Goal: Information Seeking & Learning: Learn about a topic

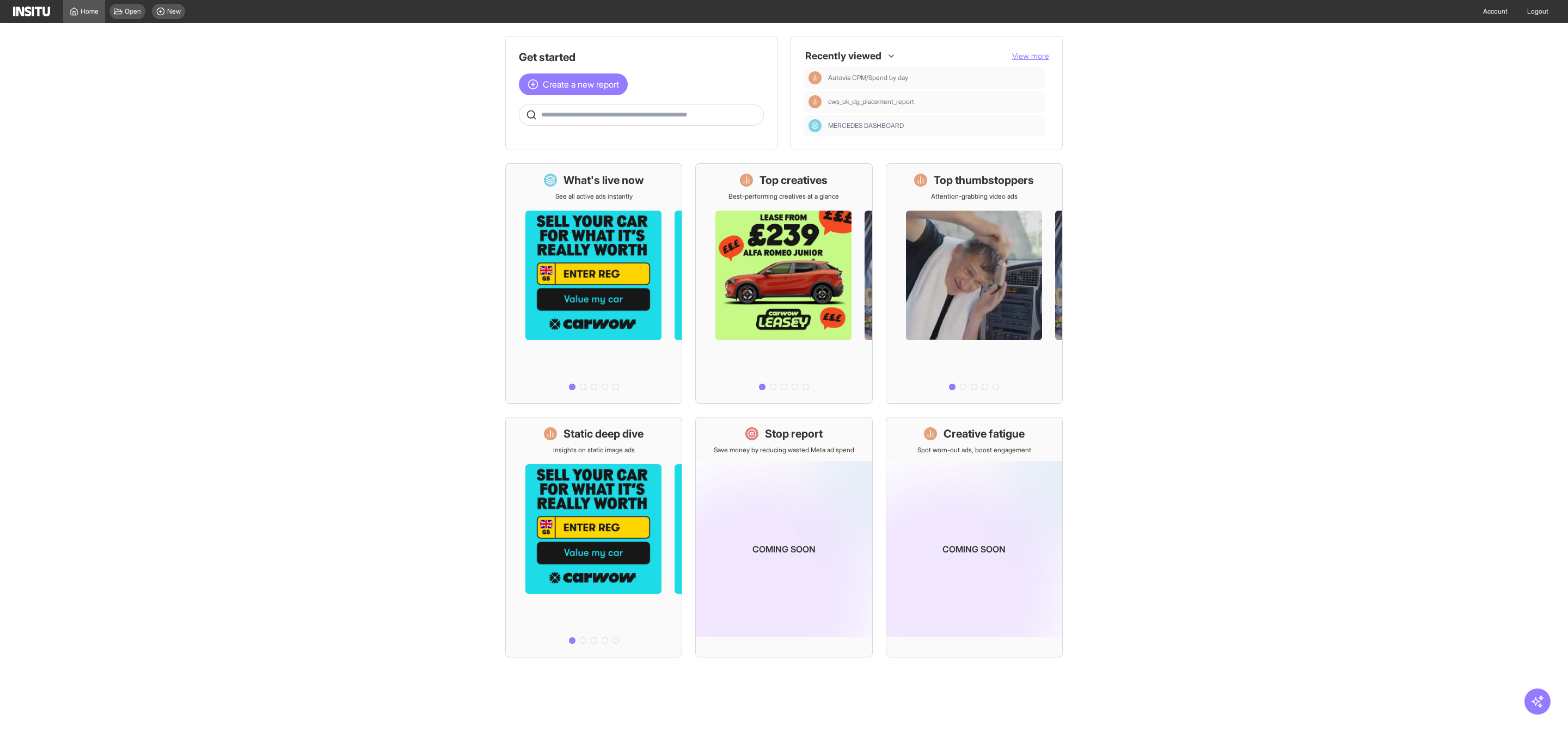
click at [1030, 59] on span "View more" at bounding box center [1031, 56] width 37 height 9
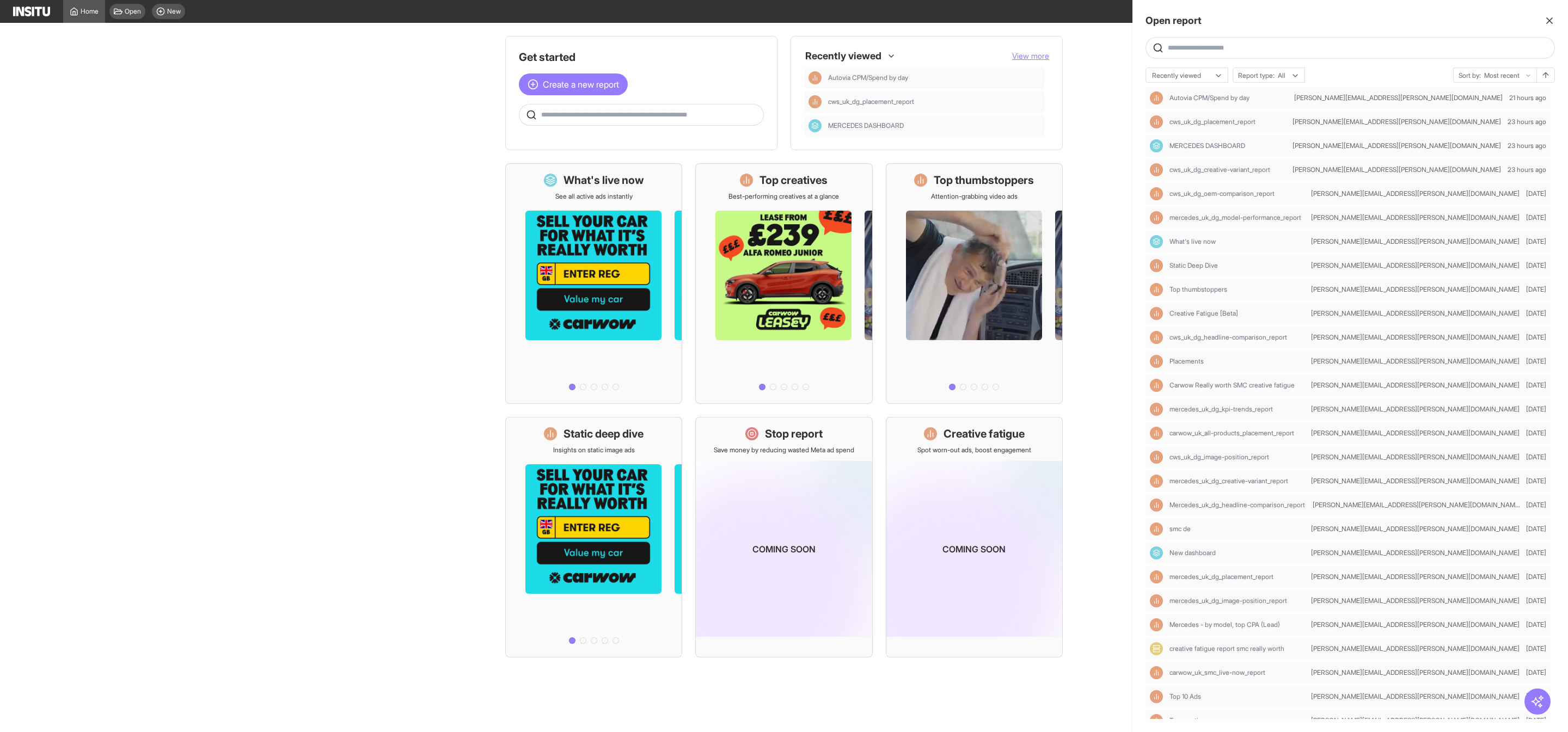
click at [1216, 44] on input "text" at bounding box center [1359, 48] width 382 height 9
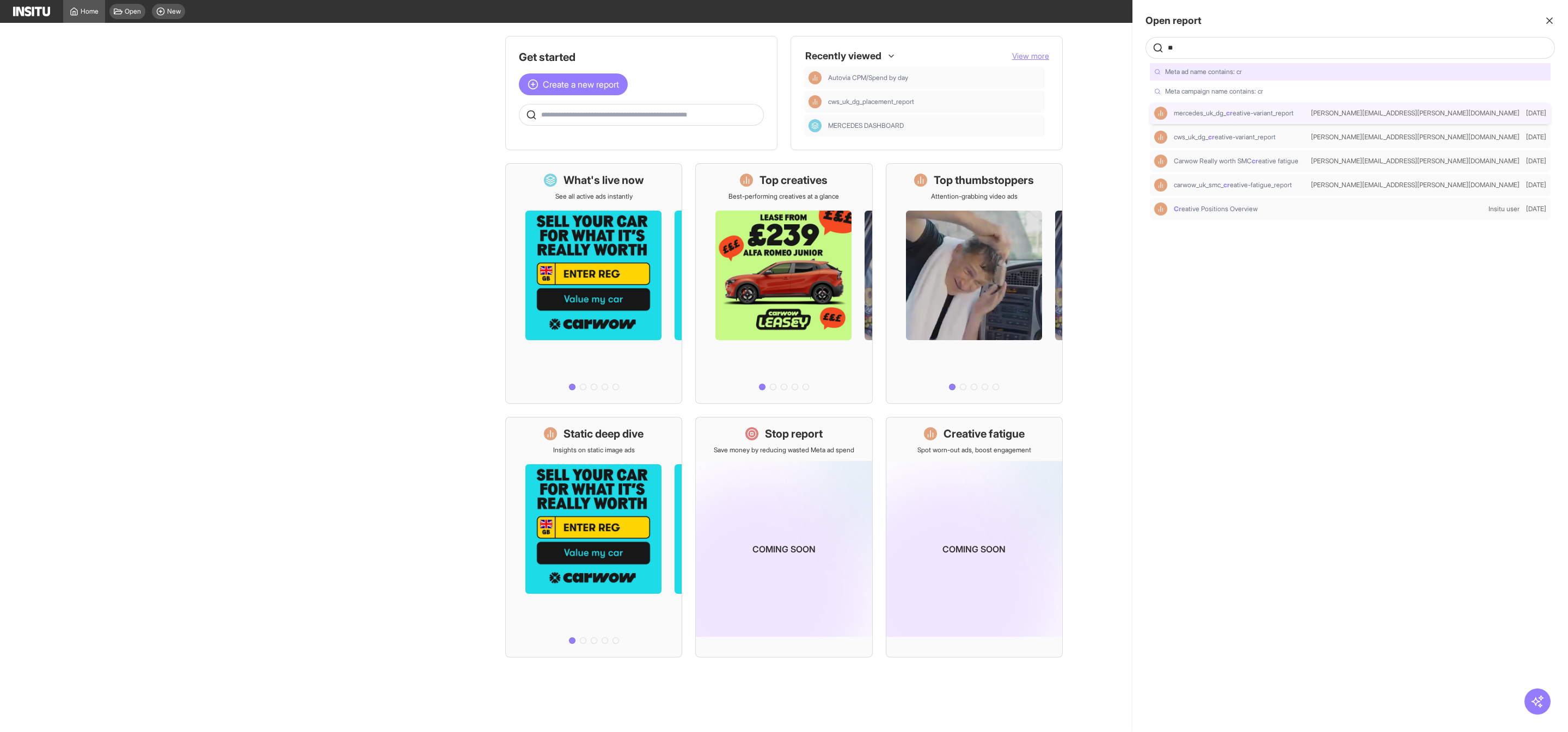
type input "**"
click at [1240, 108] on span "eative-variant_report" at bounding box center [1263, 112] width 61 height 8
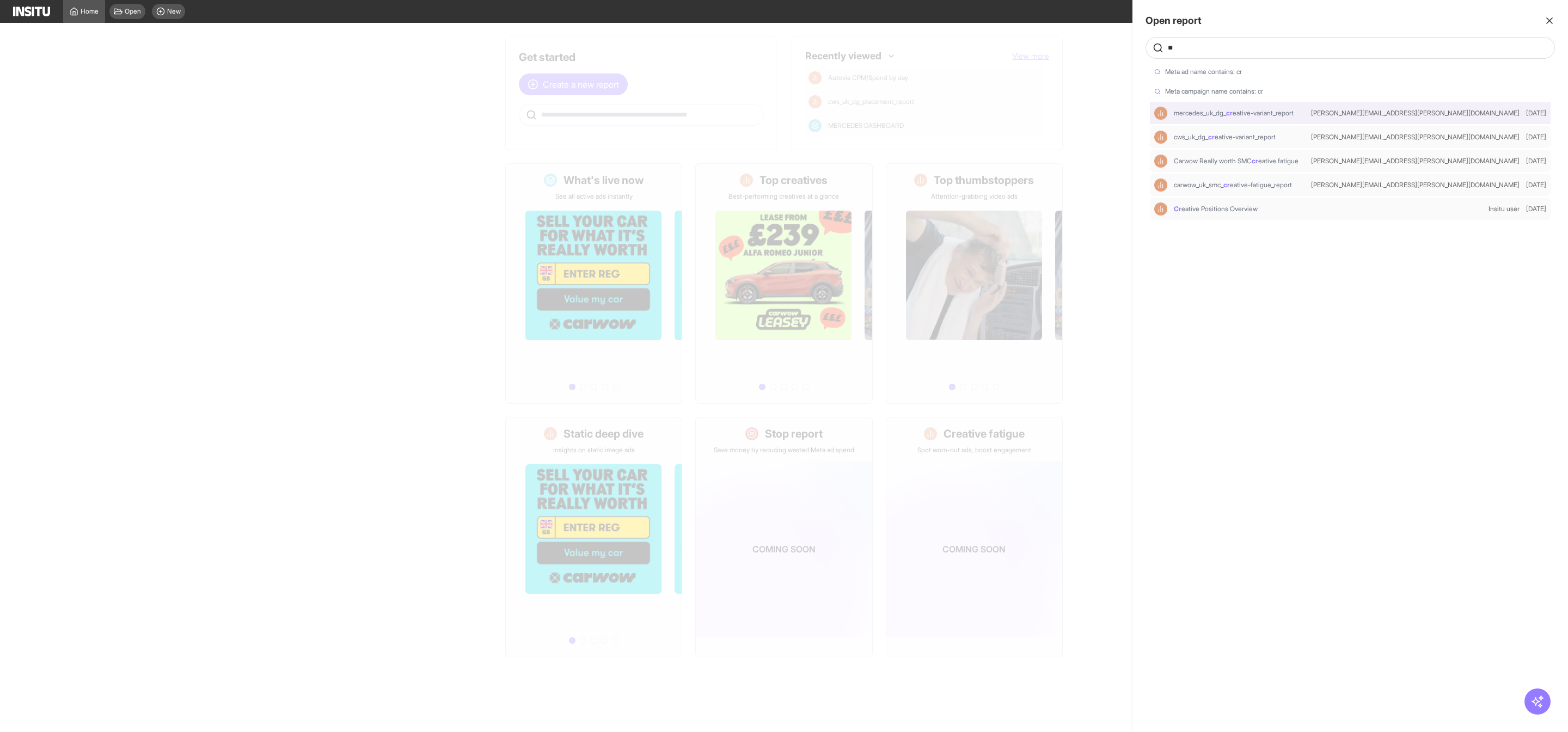
select select "**"
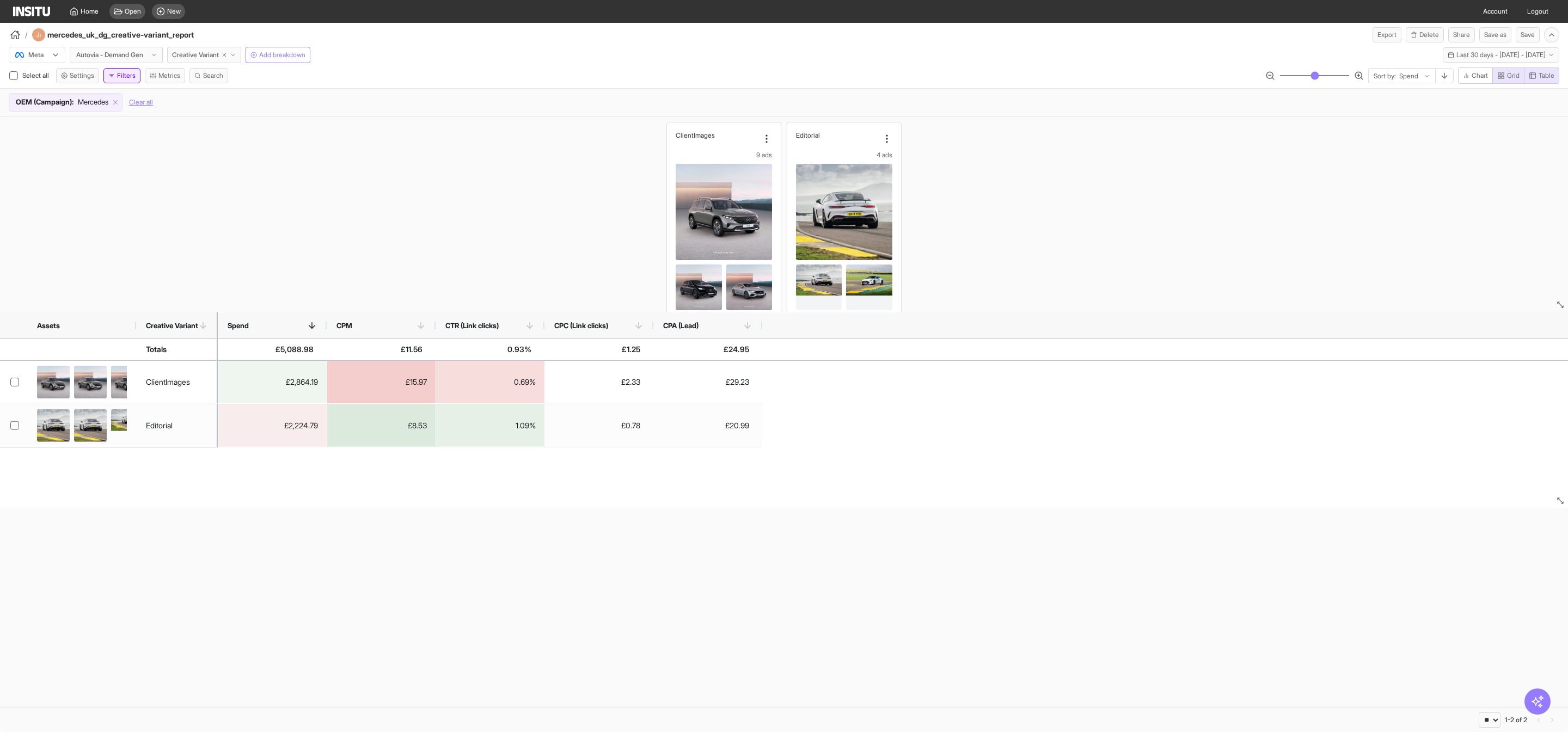
click at [130, 77] on button "Filters" at bounding box center [121, 76] width 37 height 15
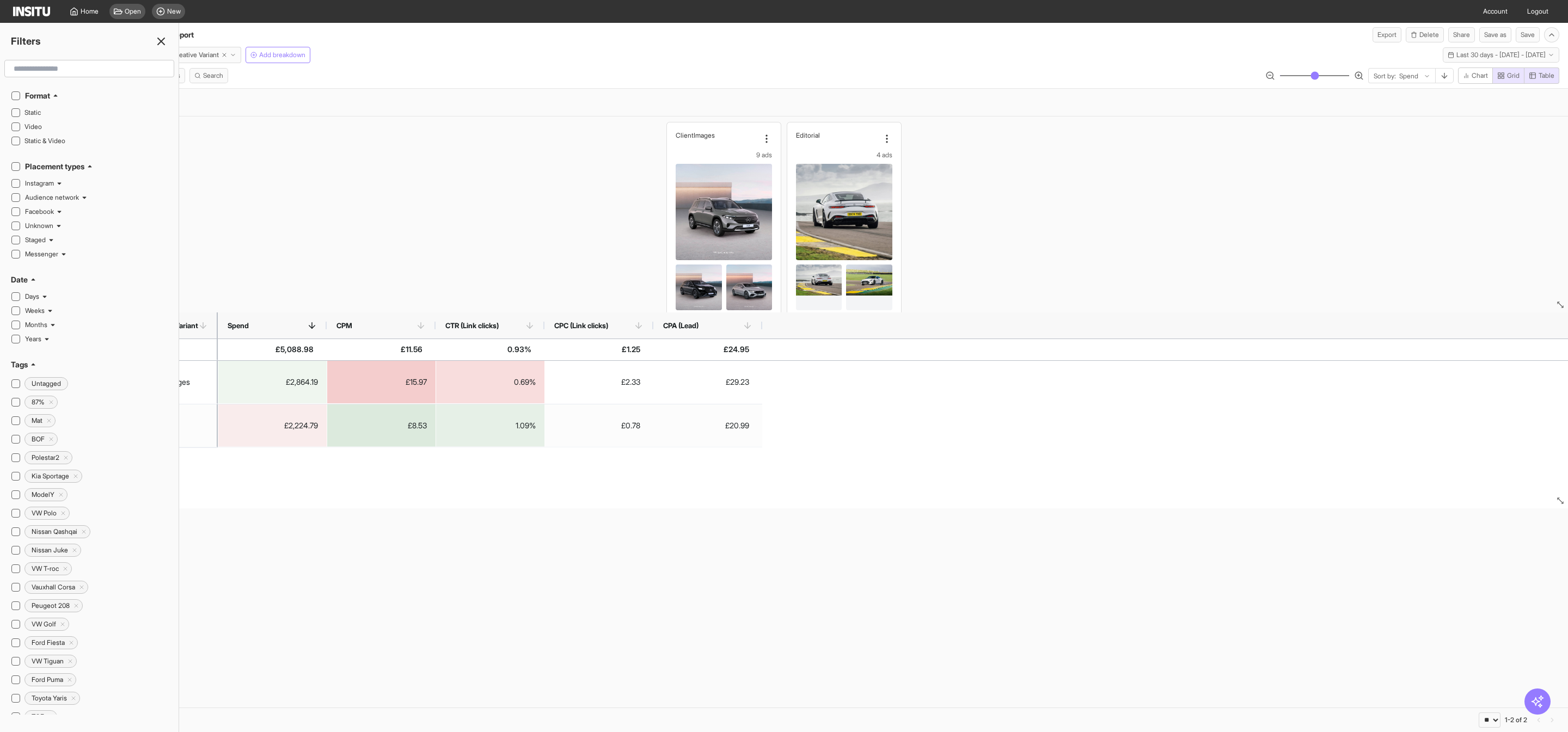
click at [105, 69] on input "text" at bounding box center [89, 67] width 161 height 19
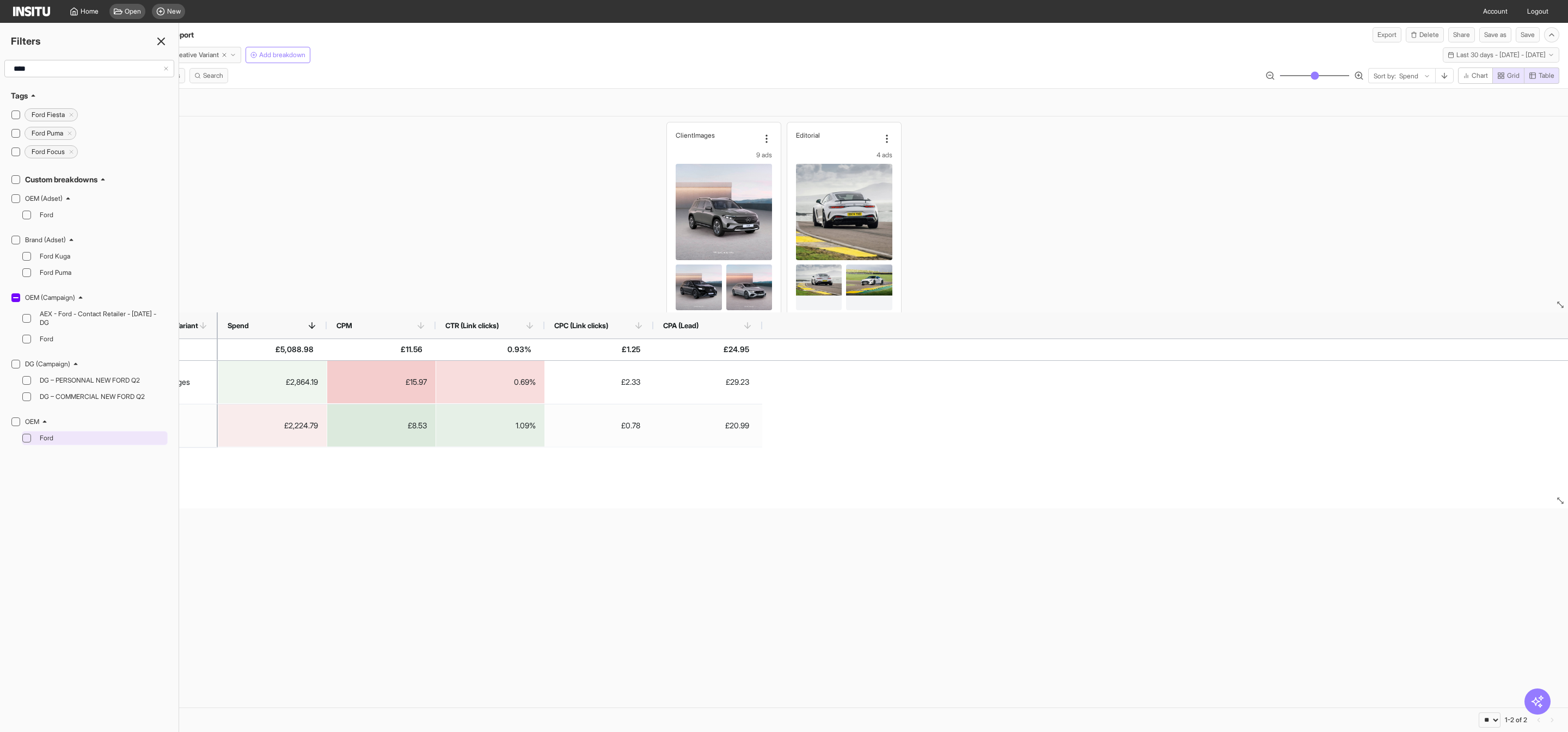
type input "****"
click at [25, 441] on icon at bounding box center [26, 438] width 5 height 5
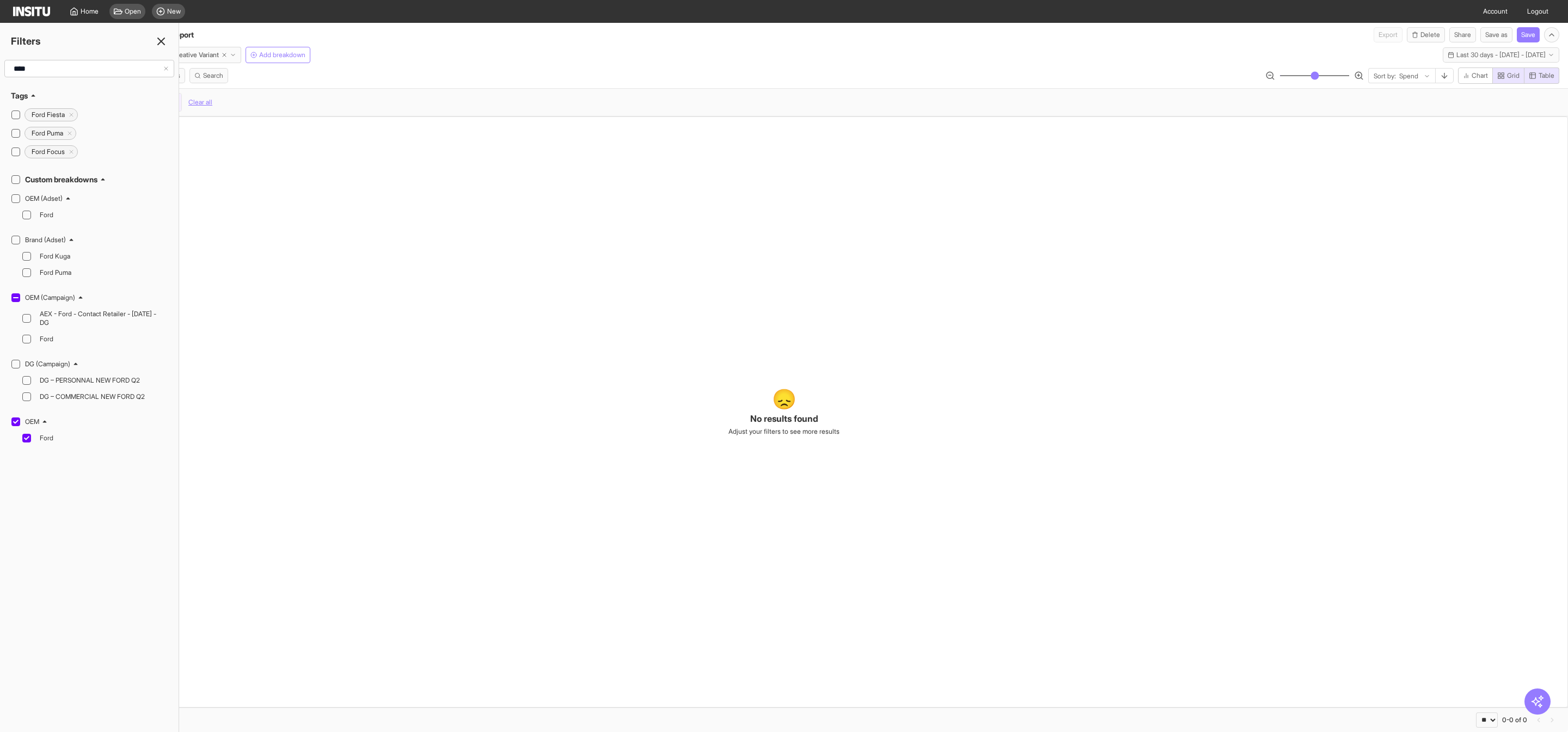
click at [412, 312] on div "😞 No results found Adjust your filters to see more results" at bounding box center [784, 412] width 1568 height 591
click at [591, 73] on div "Select all Settings Filters Metrics Search Sort by: Spend Chart Grid Table" at bounding box center [784, 77] width 1568 height 21
click at [618, 31] on div "/ mercedes_uk_dg_creative-variant_report Export Delete Share Save as Save" at bounding box center [784, 32] width 1568 height 19
click at [619, 40] on div "/ mercedes_uk_dg_creative-variant_report Export Delete Share Save as Save" at bounding box center [784, 32] width 1568 height 19
click at [755, 481] on div "😞 No results found Adjust your filters to see more results" at bounding box center [784, 412] width 1568 height 591
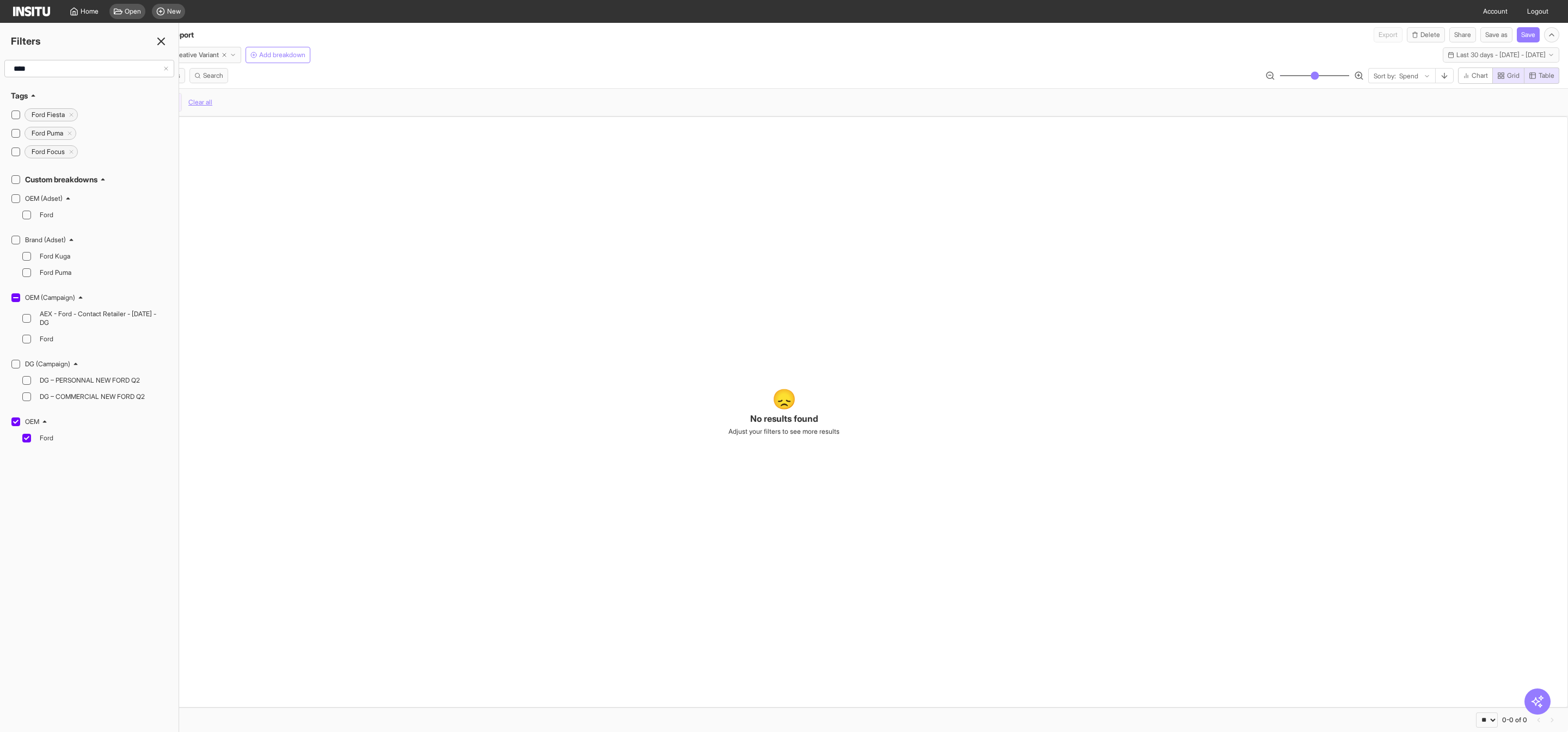
click at [161, 44] on icon at bounding box center [161, 41] width 13 height 13
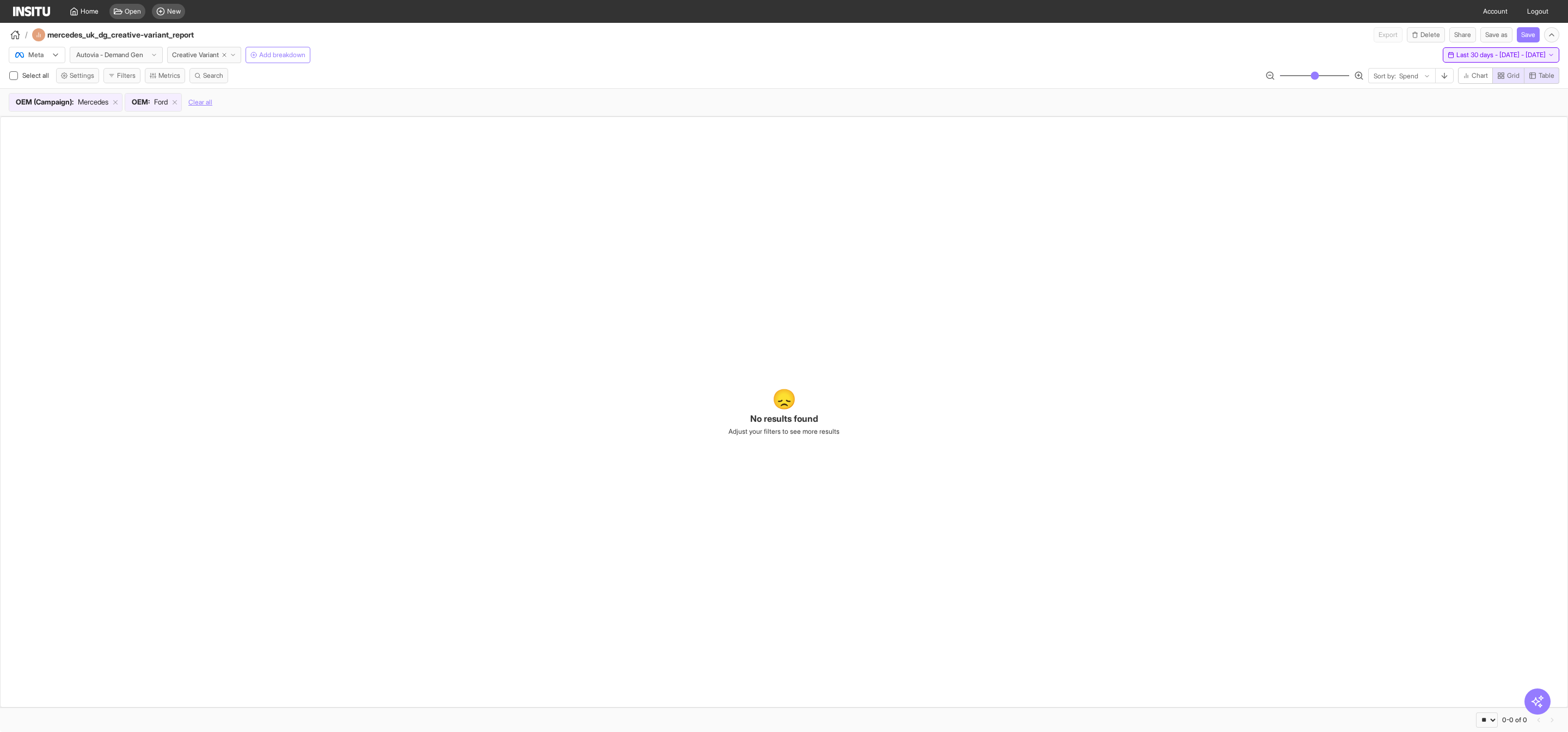
click at [1504, 57] on span "Last 30 days - [DATE] - [DATE]" at bounding box center [1501, 56] width 89 height 9
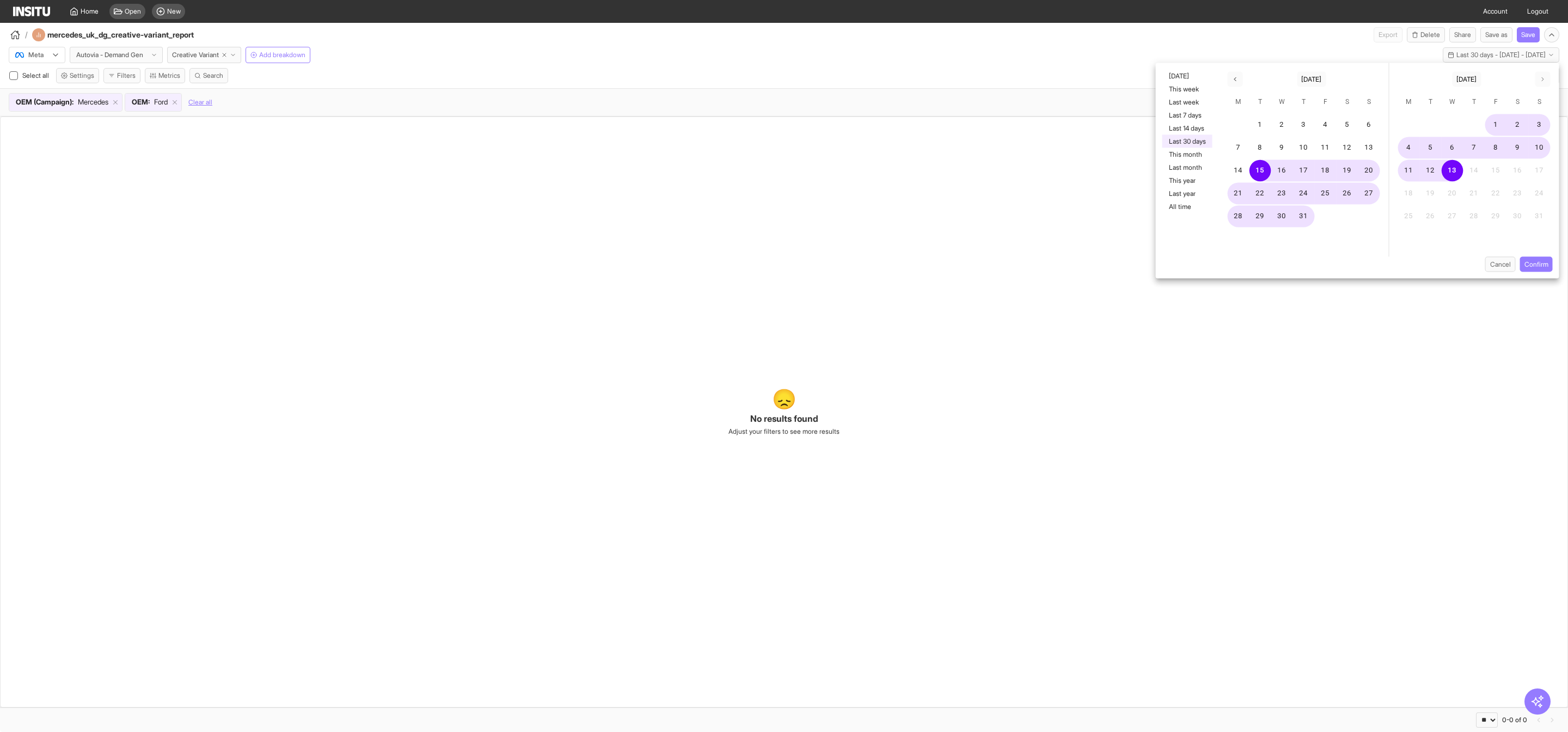
click at [1195, 147] on button "Last 30 days" at bounding box center [1188, 141] width 50 height 13
click at [1551, 262] on button "Confirm" at bounding box center [1537, 264] width 33 height 15
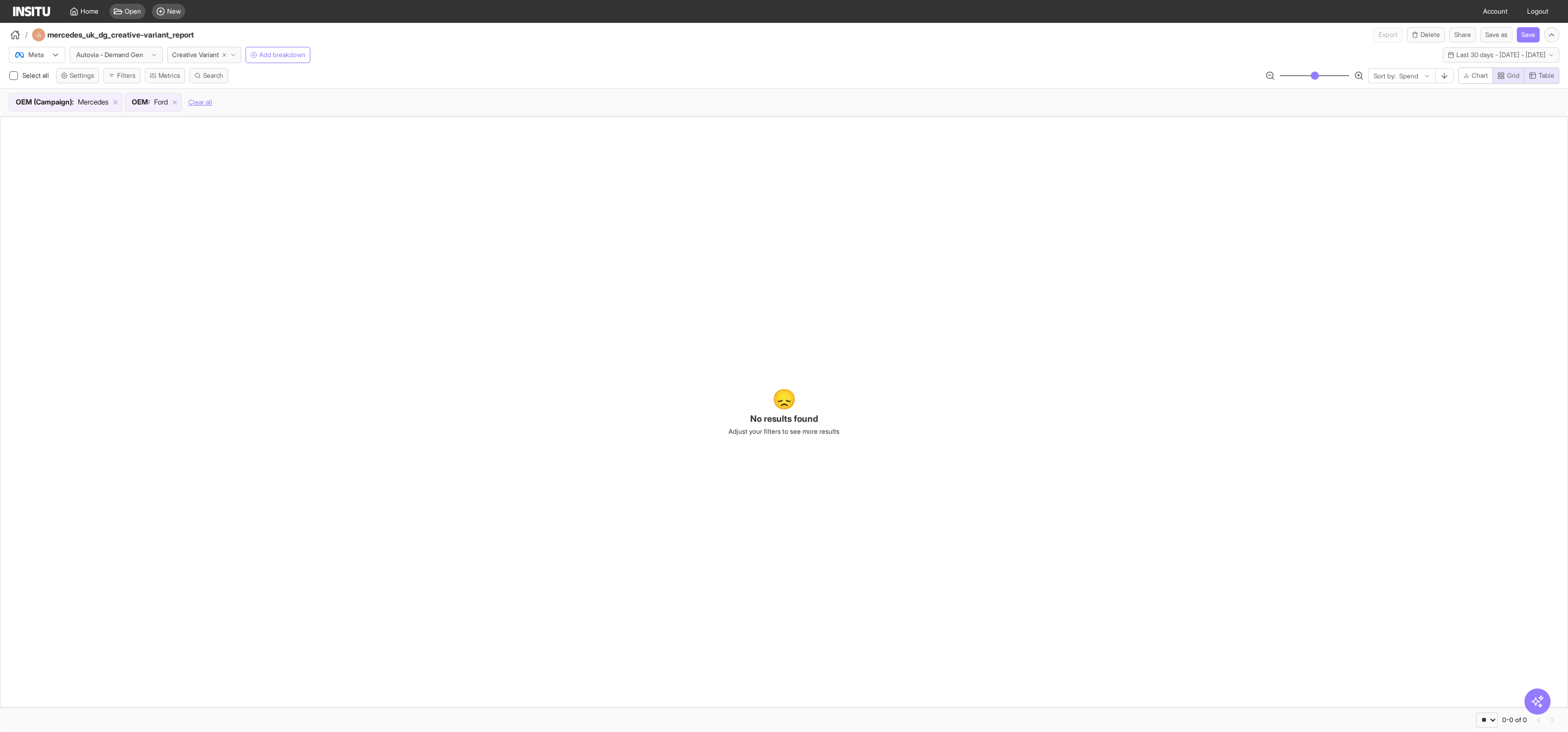
click at [27, 12] on img at bounding box center [31, 11] width 37 height 10
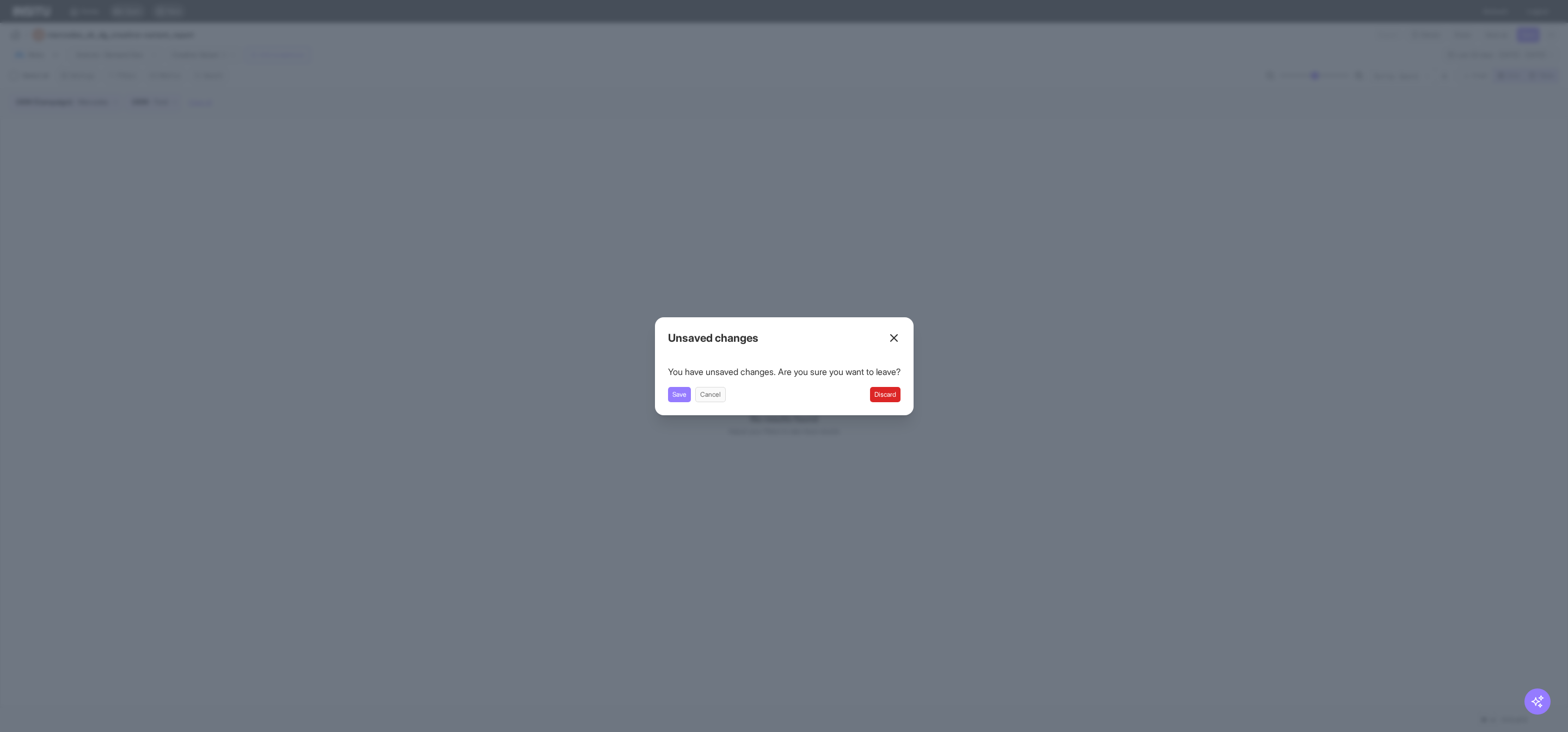
click at [899, 400] on button "Discard" at bounding box center [885, 394] width 30 height 15
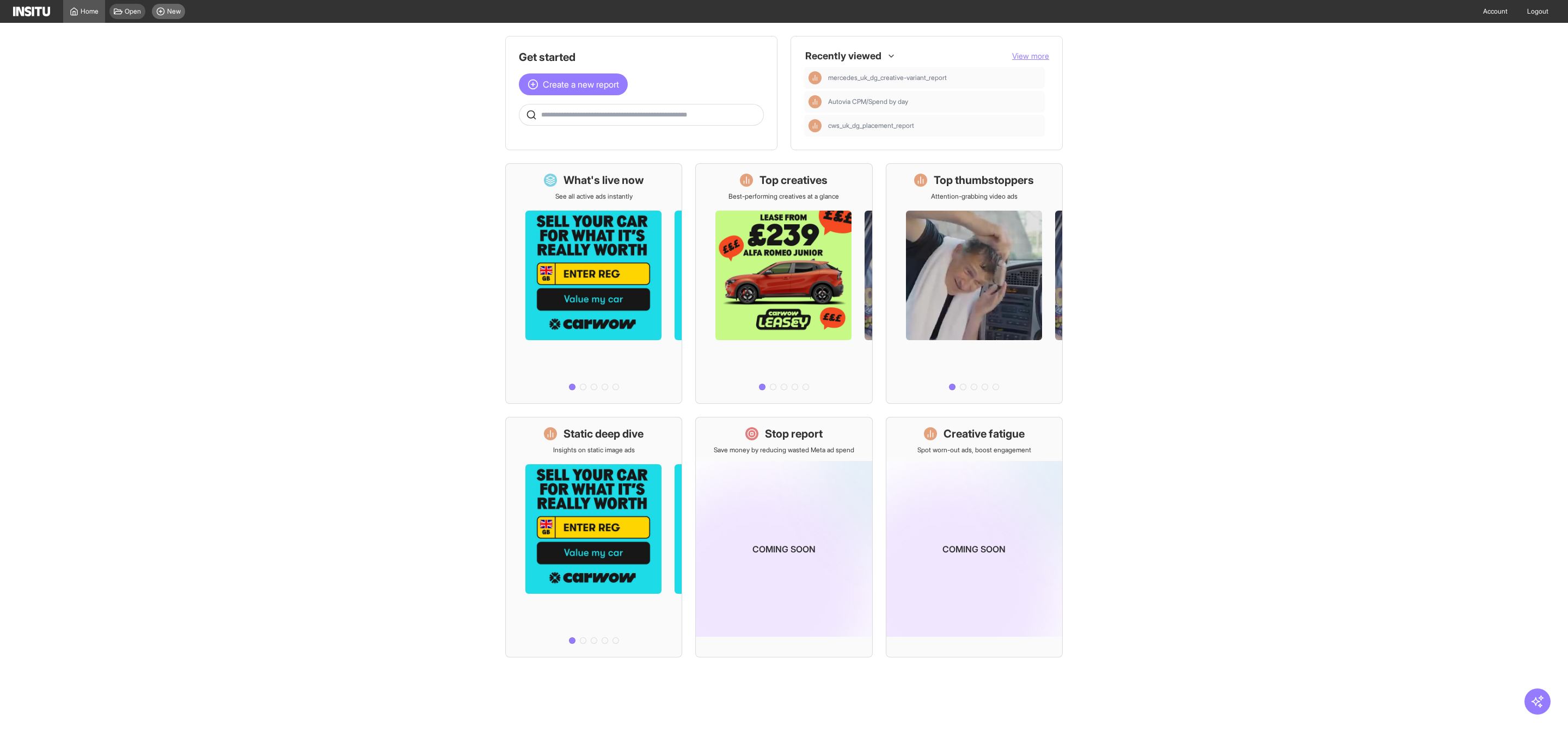
click at [173, 15] on span "New" at bounding box center [173, 12] width 14 height 9
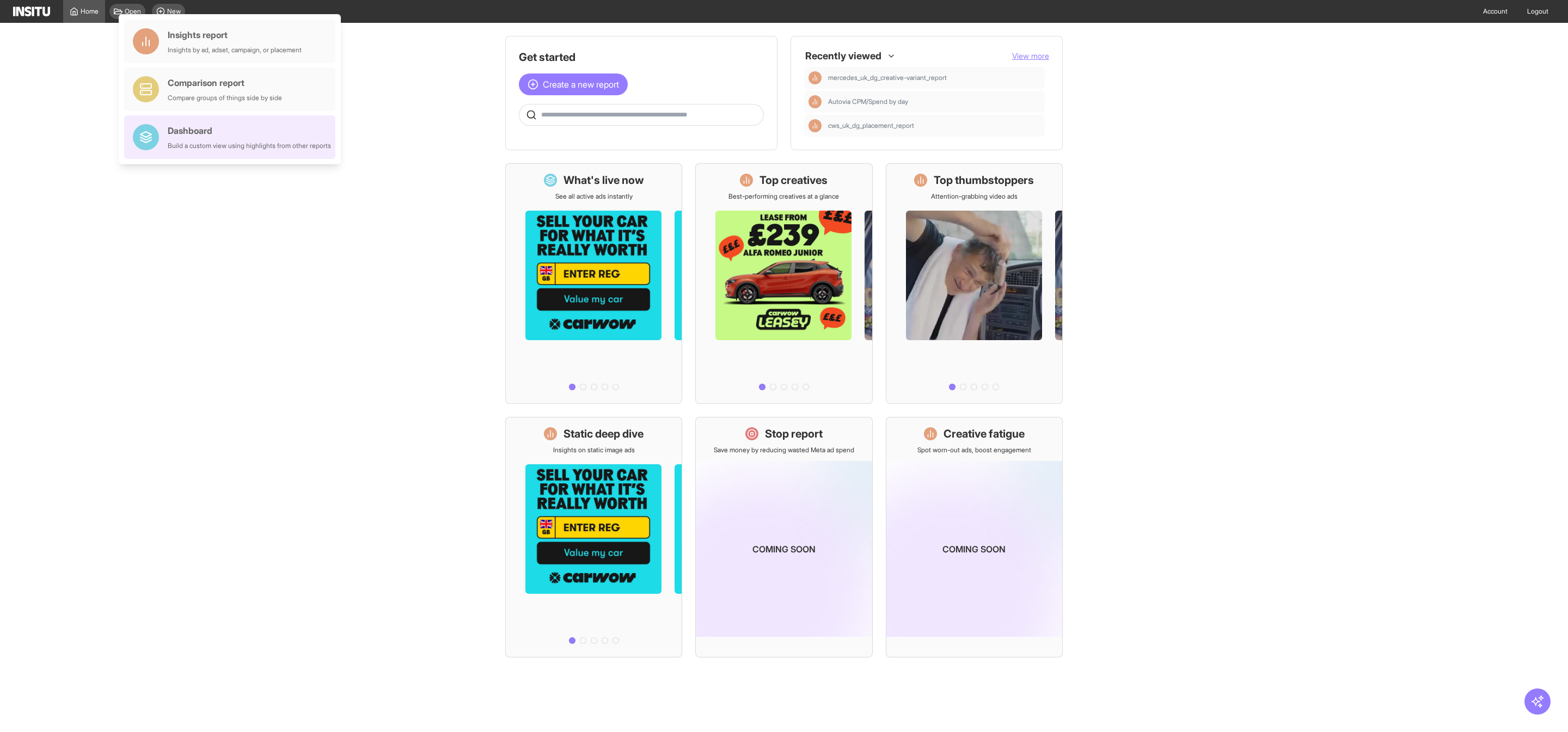
click at [231, 139] on div "Dashboard Build a custom view using highlights from other reports" at bounding box center [249, 137] width 163 height 26
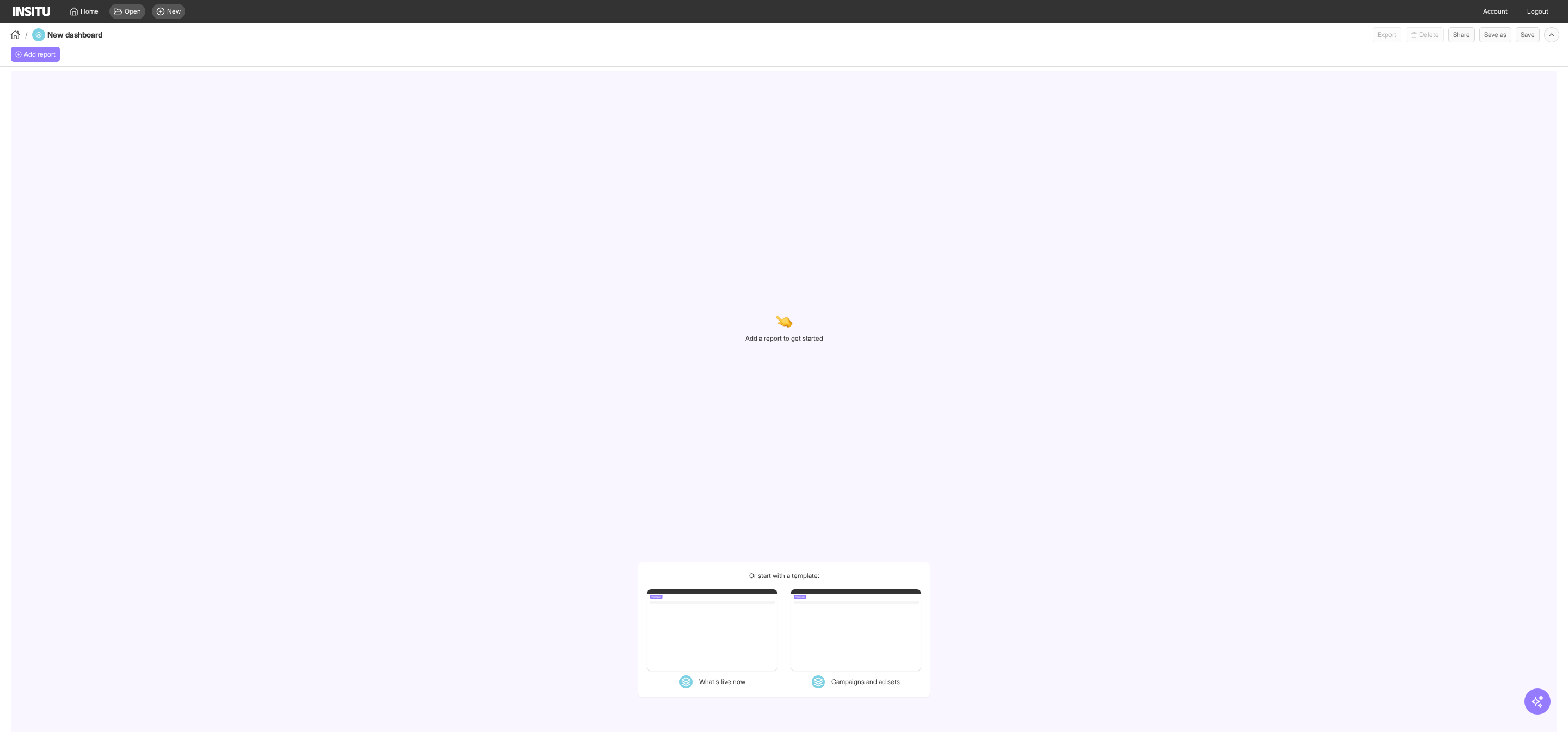
select select "**"
click at [171, 13] on span "New" at bounding box center [173, 12] width 14 height 9
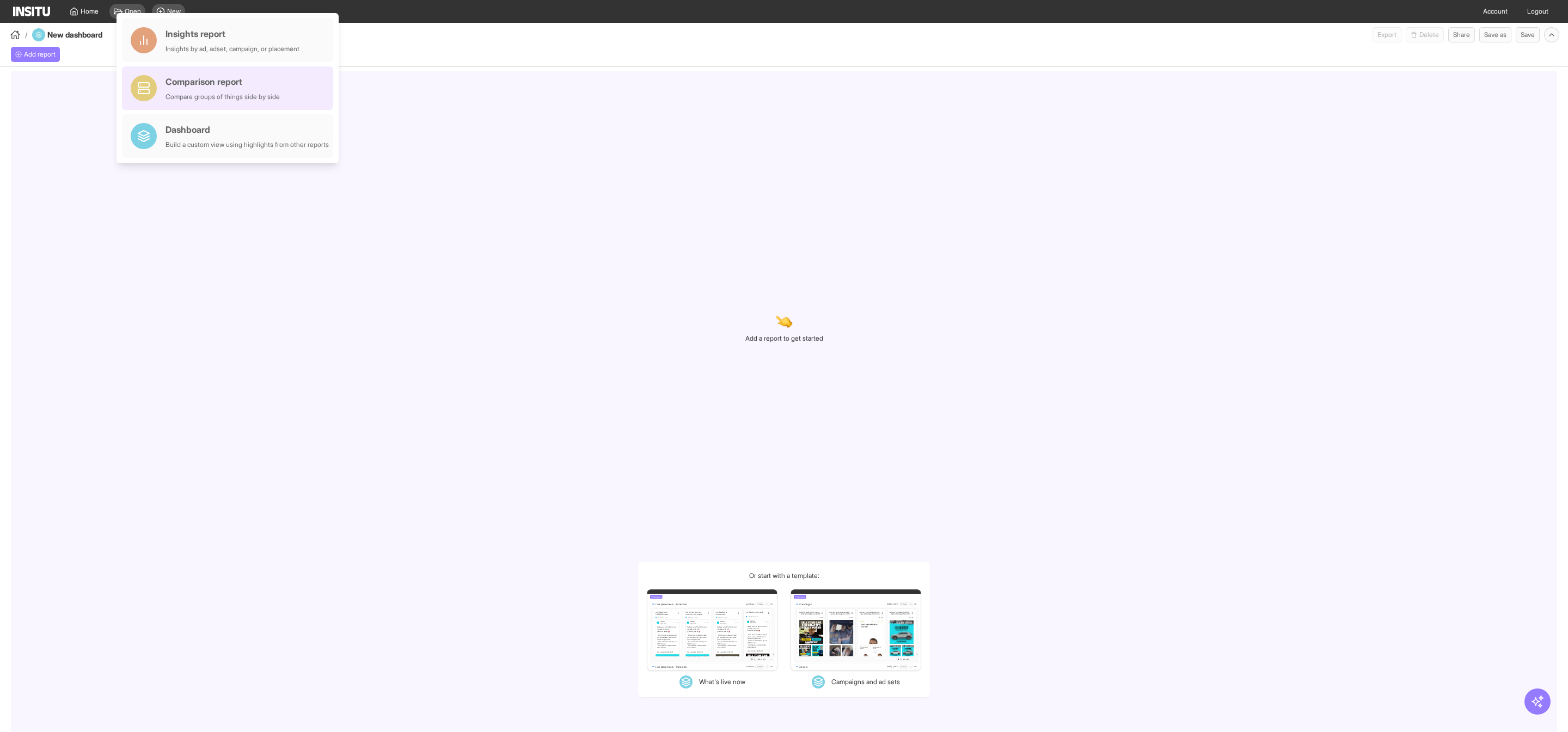
click at [224, 97] on div "Compare groups of things side by side" at bounding box center [222, 97] width 114 height 9
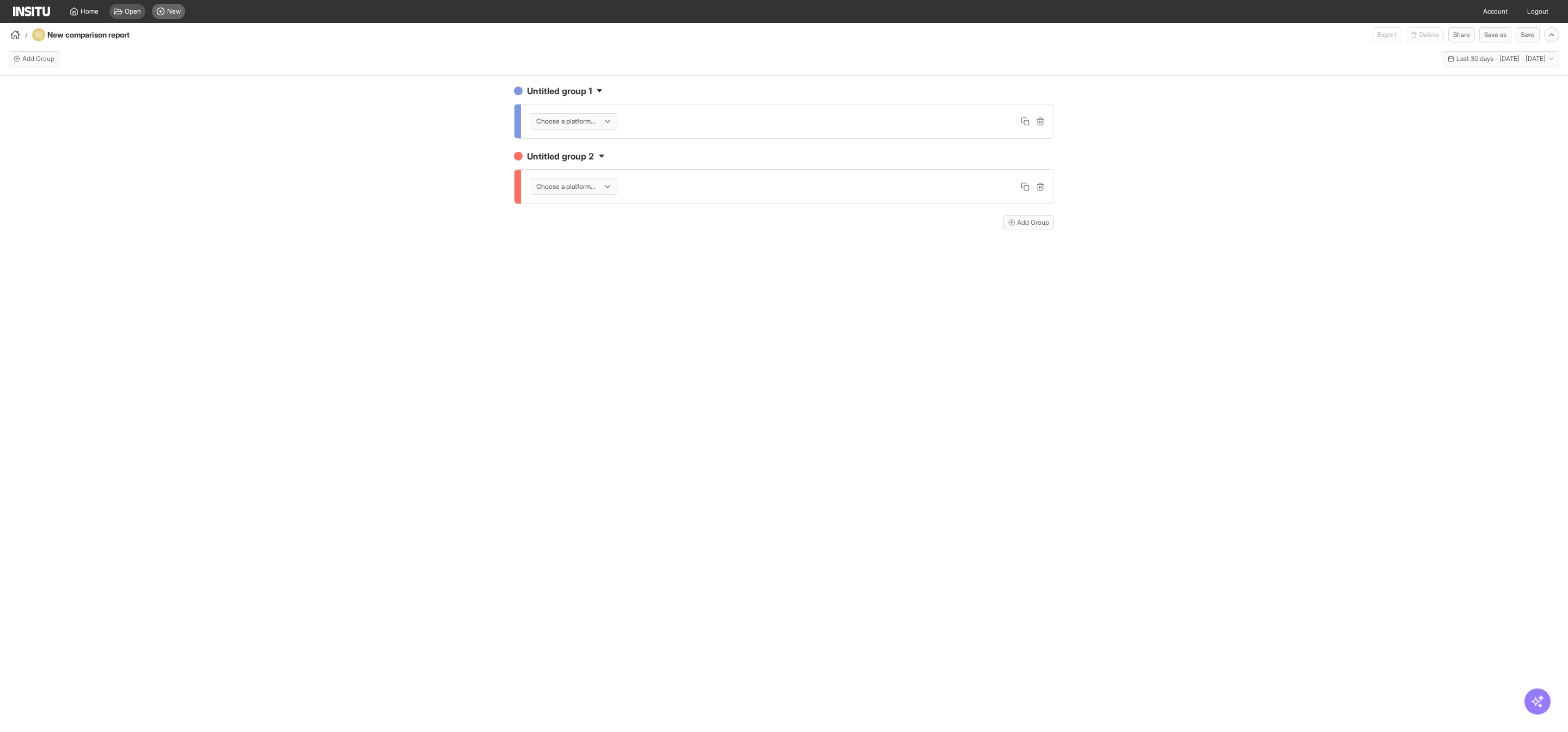
click at [172, 12] on span "New" at bounding box center [173, 12] width 14 height 9
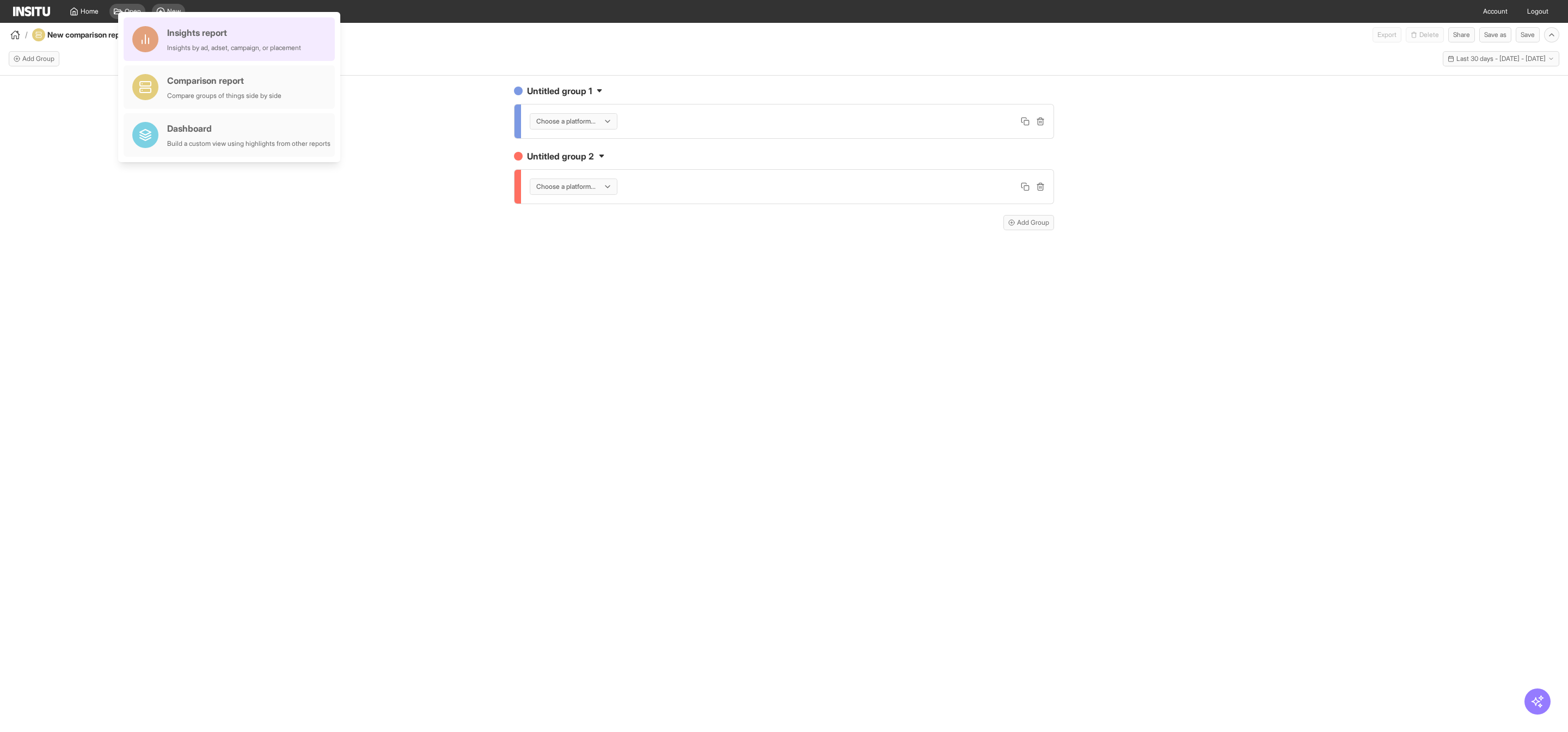
click at [192, 38] on div "Insights report" at bounding box center [234, 33] width 134 height 13
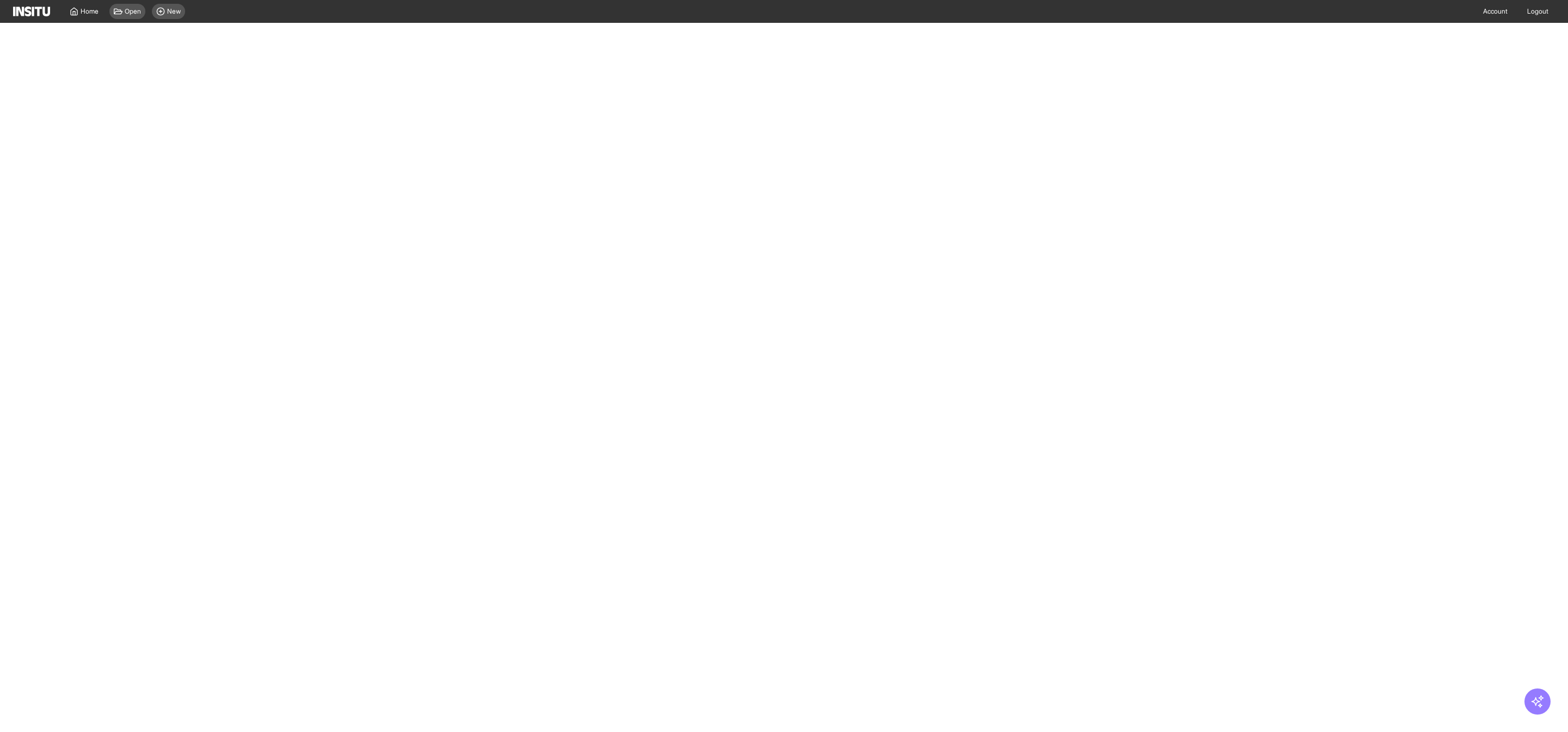
select select "**"
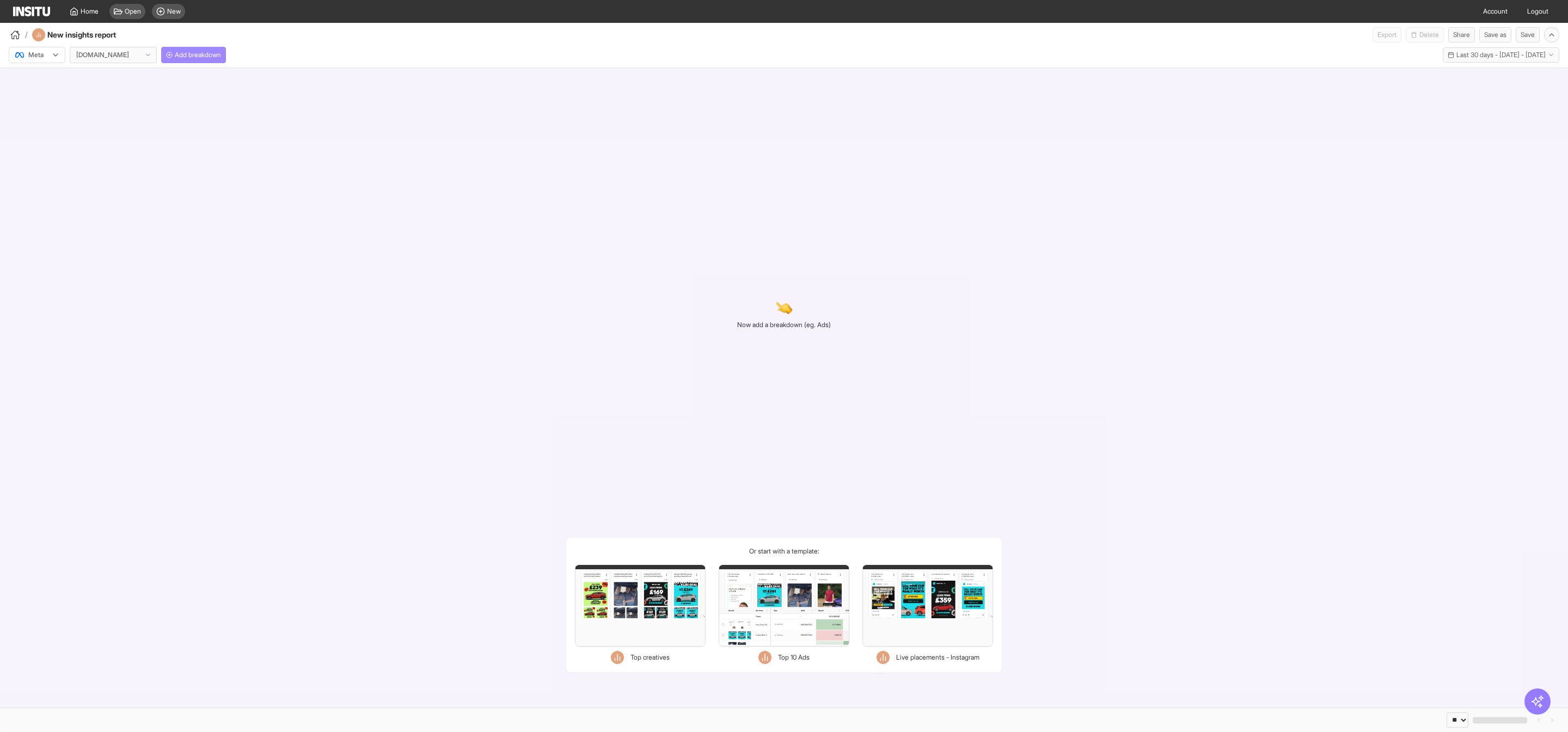
click at [189, 54] on span "Add breakdown" at bounding box center [198, 56] width 47 height 9
click at [131, 58] on div "[DOMAIN_NAME]" at bounding box center [113, 55] width 86 height 15
click at [121, 134] on span "Autovia - Demand Gen" at bounding box center [111, 133] width 67 height 10
click at [206, 58] on span "Add breakdown" at bounding box center [203, 56] width 47 height 9
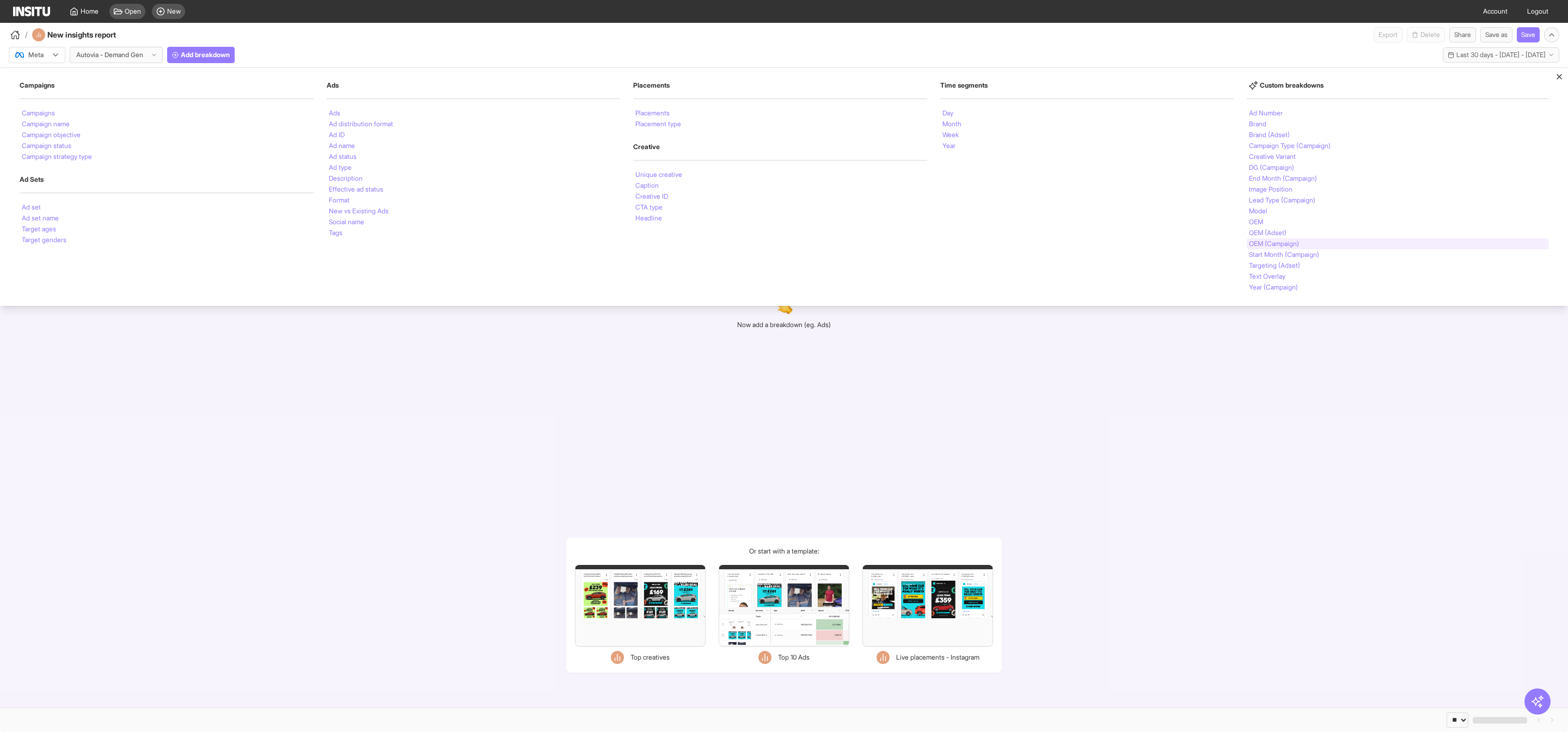
click at [1265, 247] on li "OEM (Campaign)" at bounding box center [1274, 243] width 50 height 6
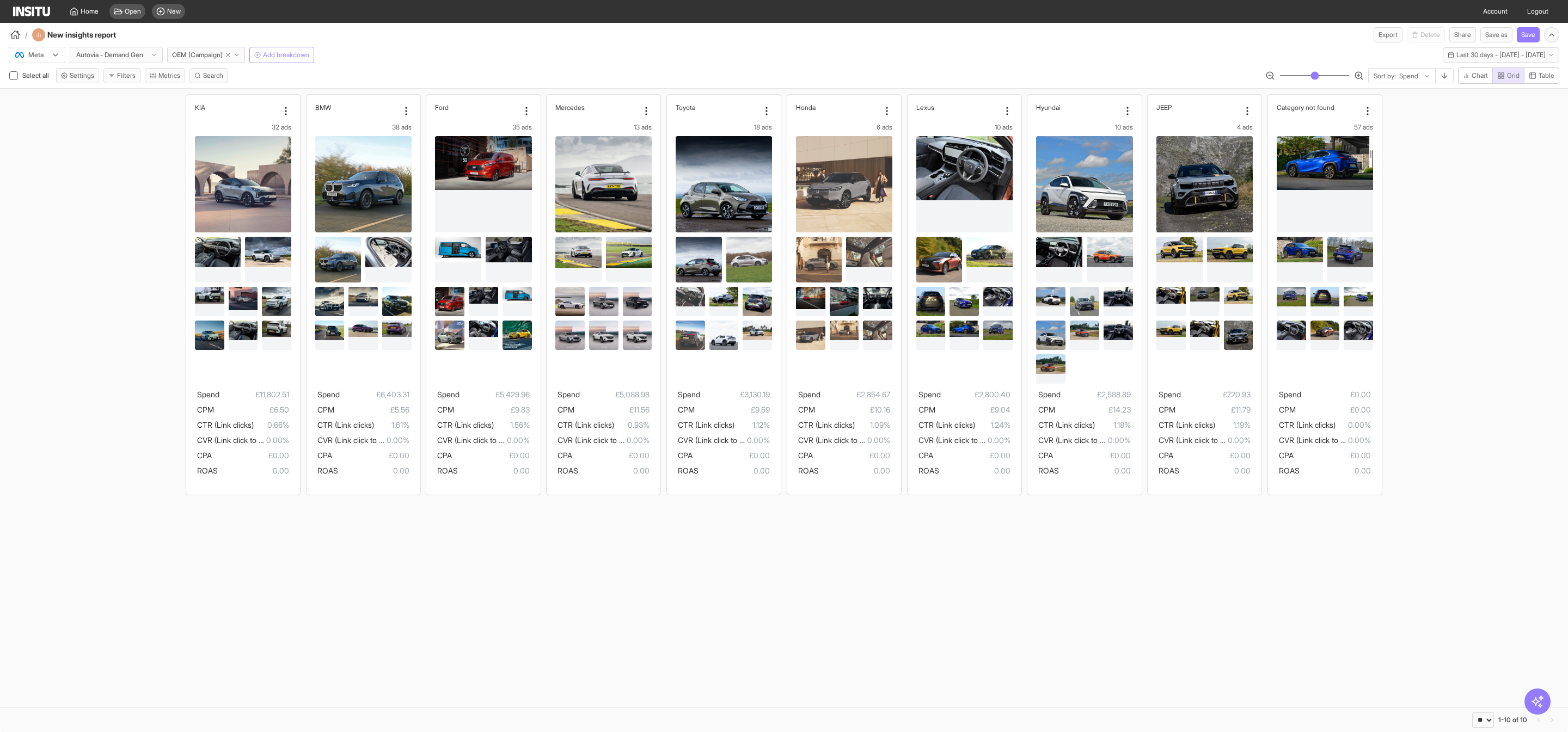
click at [291, 55] on span "Add breakdown" at bounding box center [286, 56] width 47 height 9
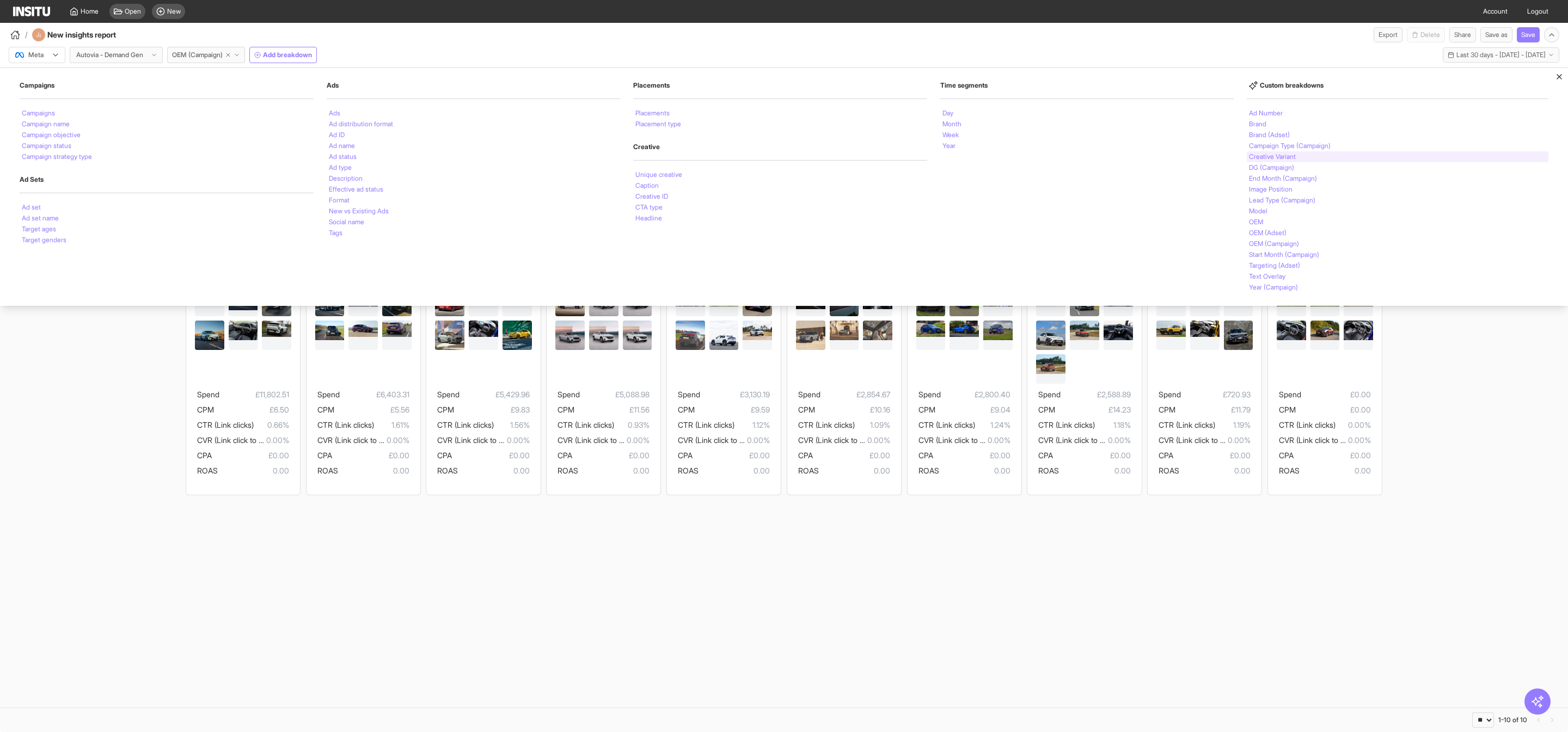
click at [1287, 160] on li "Creative Variant" at bounding box center [1272, 156] width 47 height 6
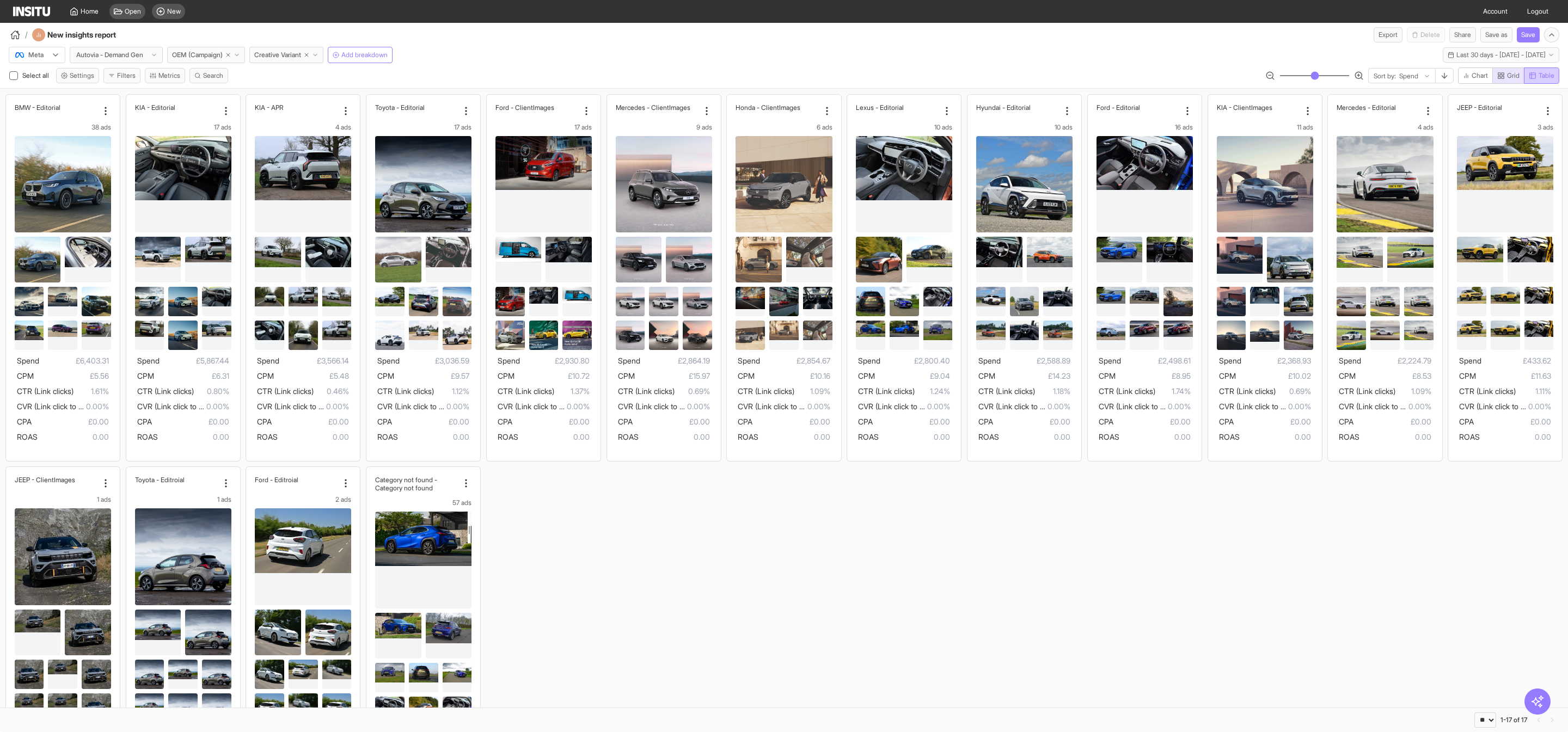
click at [1549, 77] on span "Table" at bounding box center [1546, 76] width 16 height 9
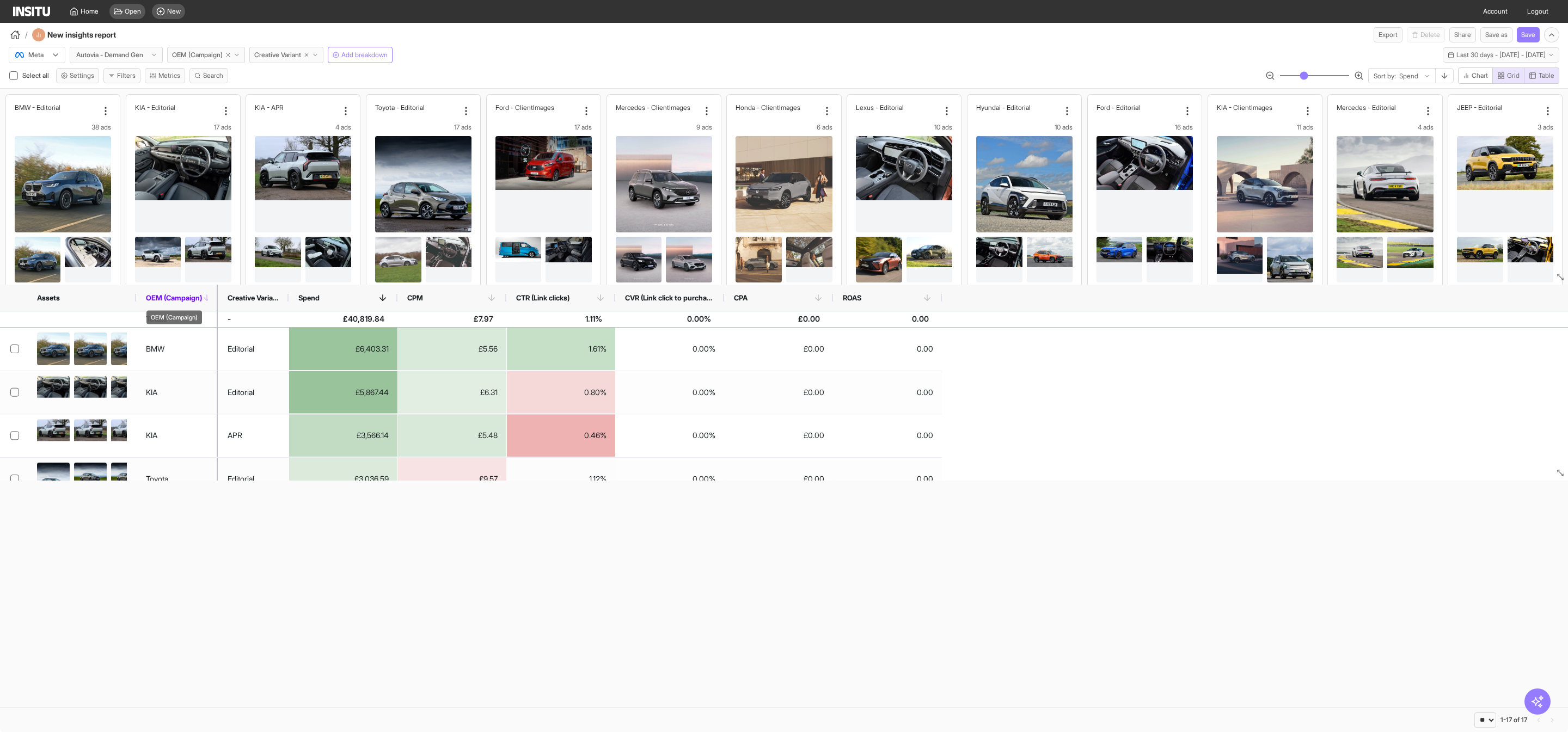
click at [185, 295] on span "OEM (Campaign)" at bounding box center [173, 298] width 56 height 9
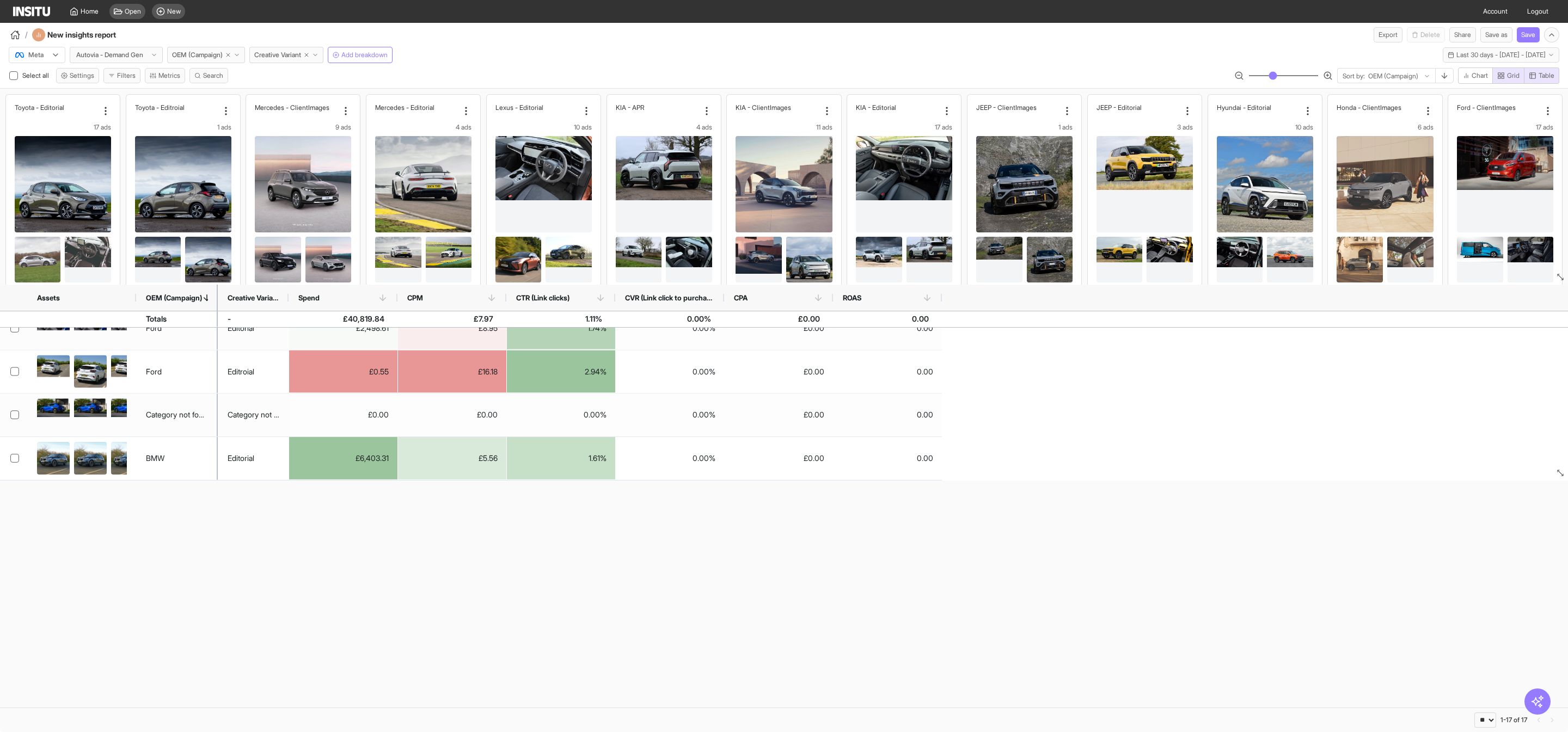
click at [34, 15] on img at bounding box center [31, 11] width 37 height 10
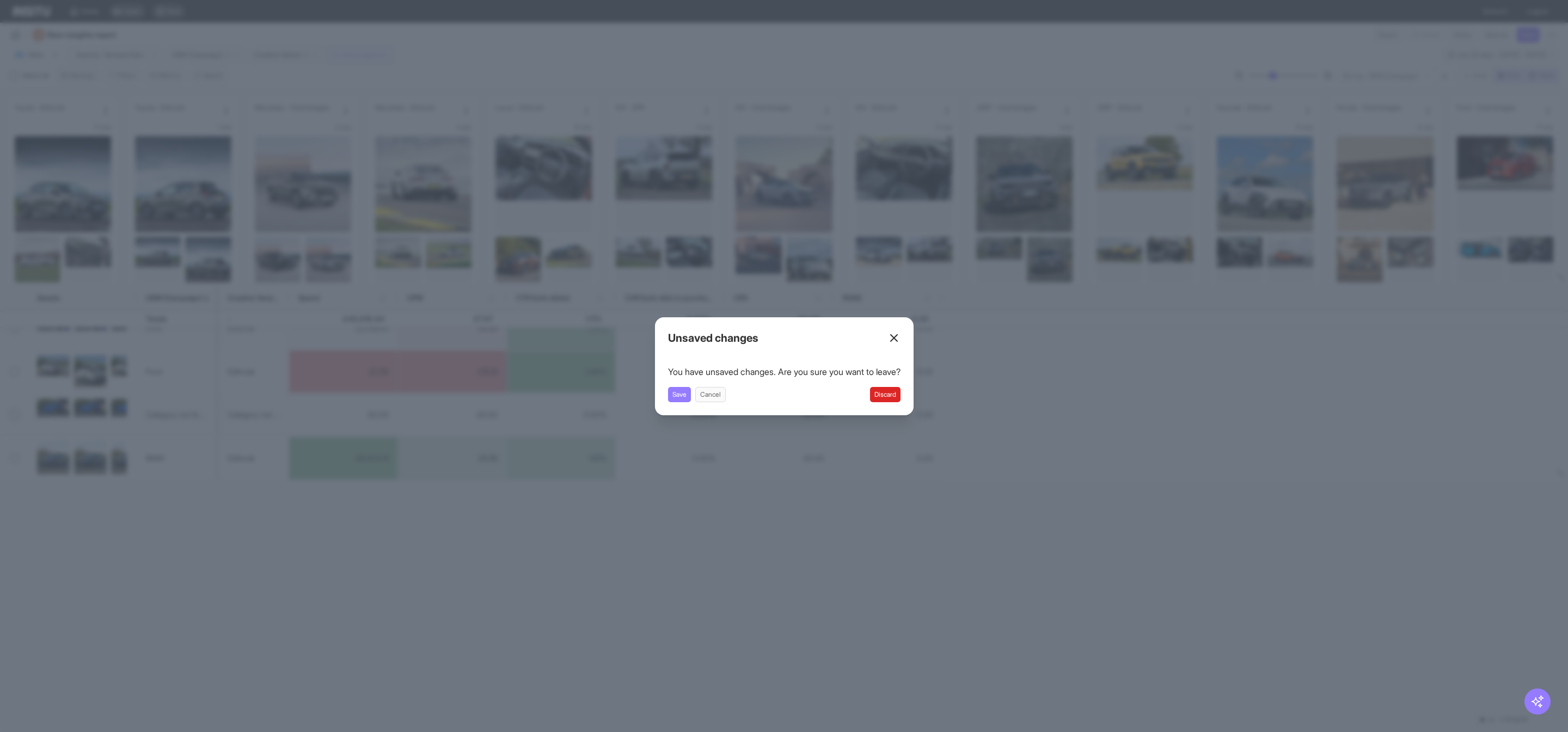
click at [895, 388] on button "Discard" at bounding box center [885, 394] width 30 height 15
